Goal: Go to known website: Access a specific website the user already knows

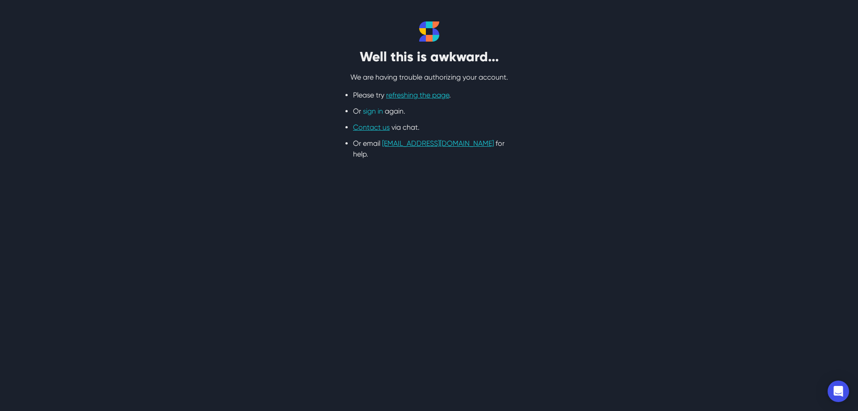
click at [368, 108] on link "sign in" at bounding box center [373, 111] width 20 height 8
click at [368, 113] on link "sign in" at bounding box center [373, 111] width 20 height 8
click at [374, 110] on link "sign in" at bounding box center [373, 111] width 20 height 8
